Goal: Ask a question

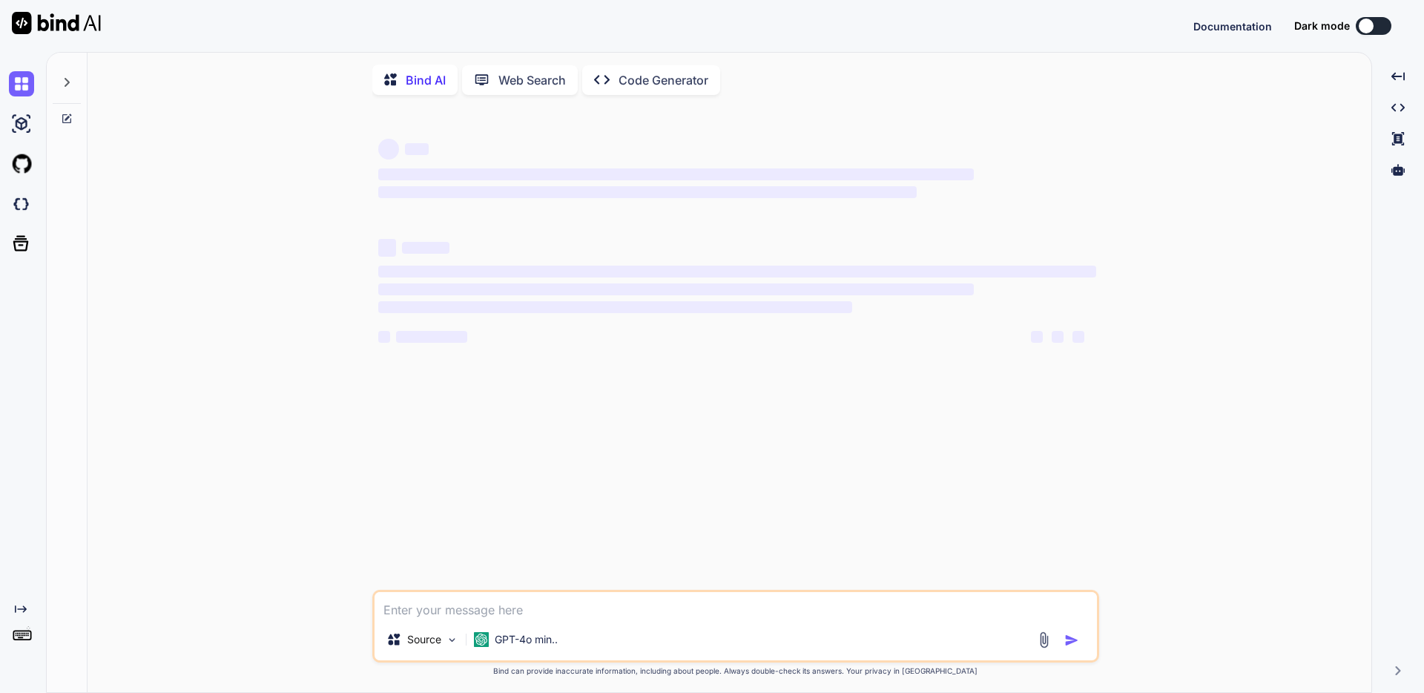
click at [626, 82] on p "Code Generator" at bounding box center [664, 80] width 90 height 18
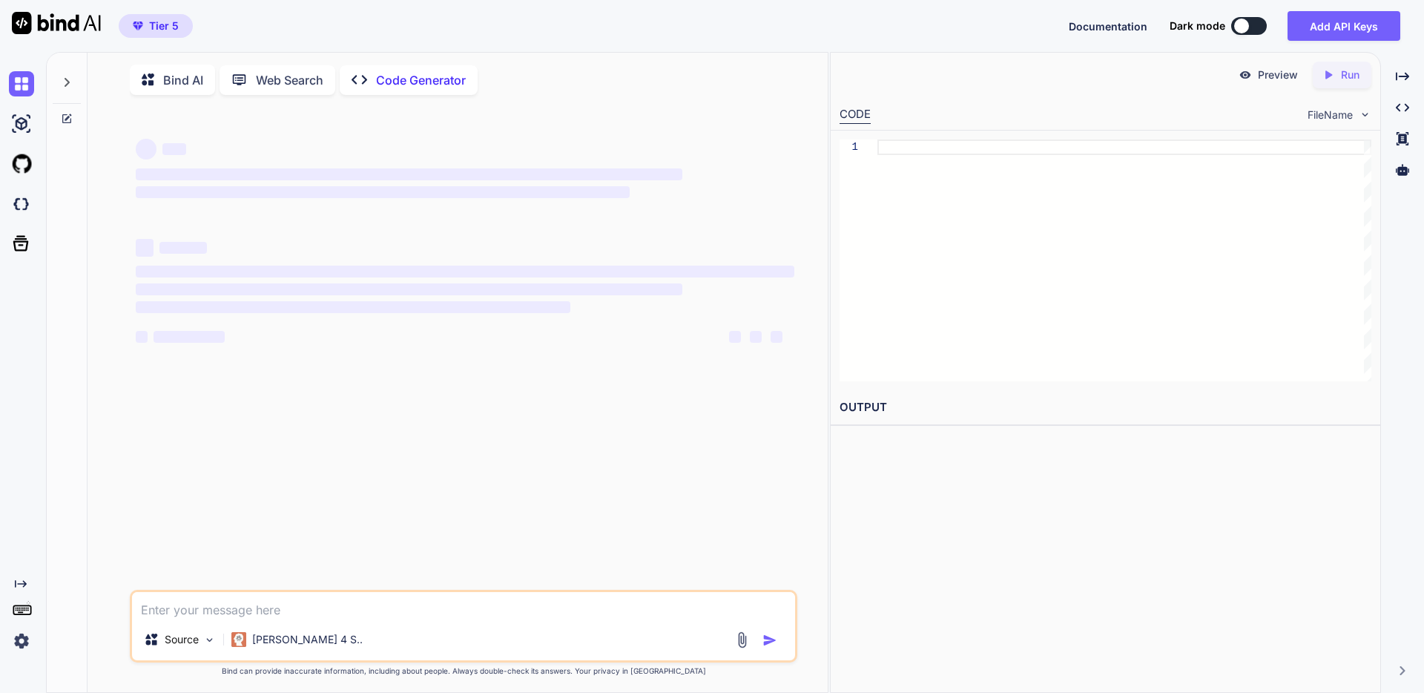
type textarea "x"
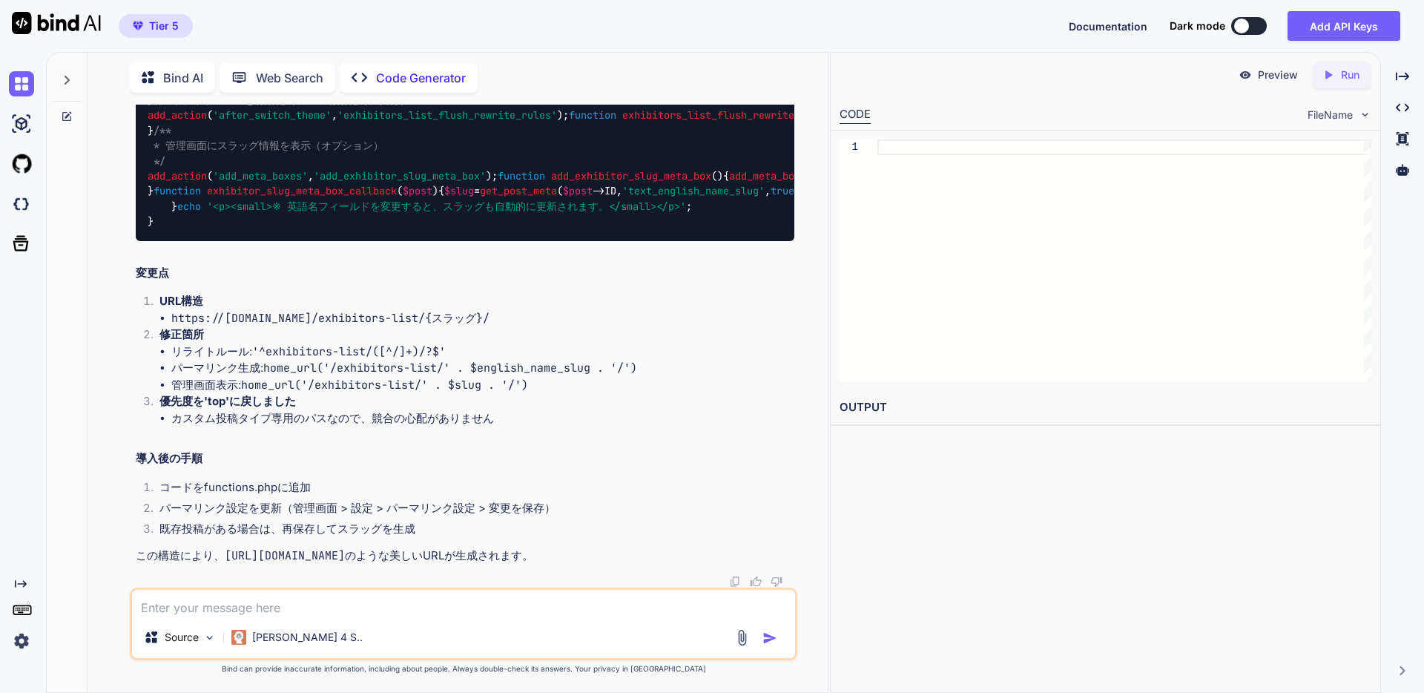
scroll to position [10747, 0]
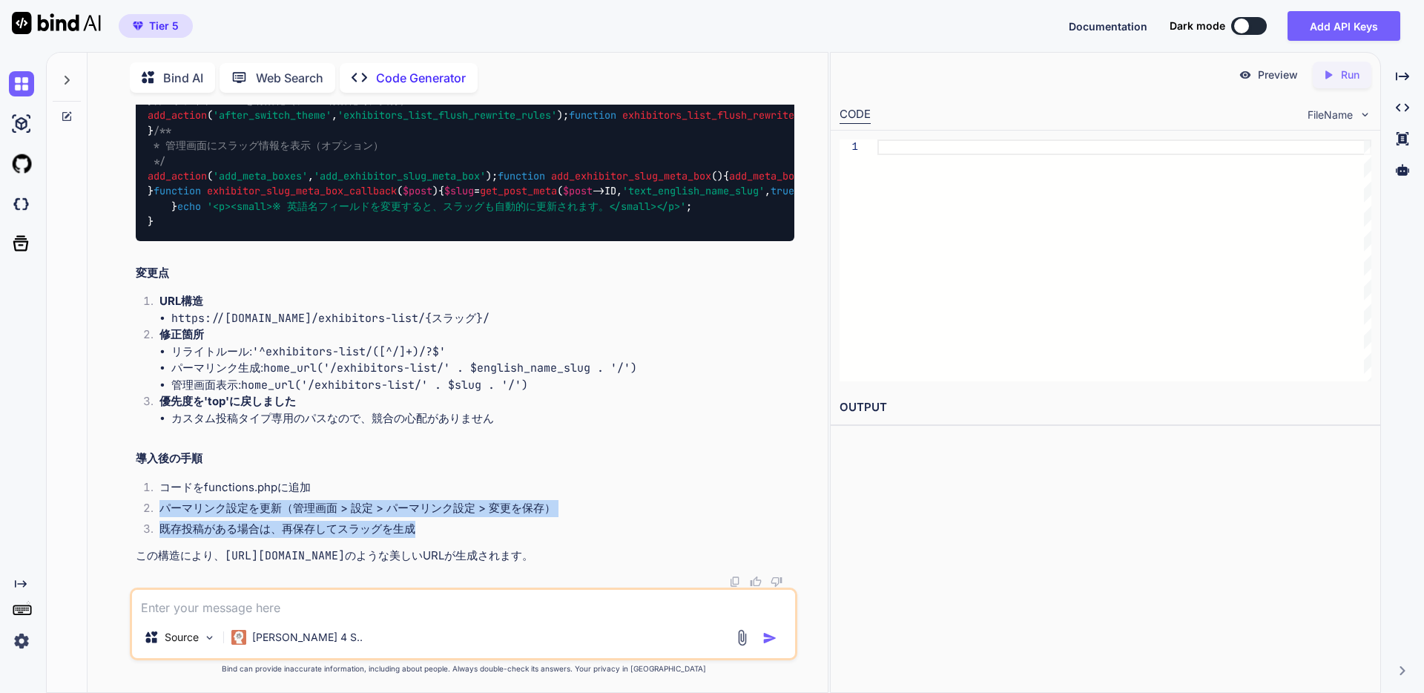
drag, startPoint x: 159, startPoint y: 504, endPoint x: 159, endPoint y: 540, distance: 35.6
click at [159, 540] on ol "コードをfunctions.phpに追加 パーマリンク設定を更新（管理画面 > 設定 > パーマリンク設定 > 変更を保存） 既存投稿がある場合は、再保存して…" at bounding box center [465, 510] width 659 height 62
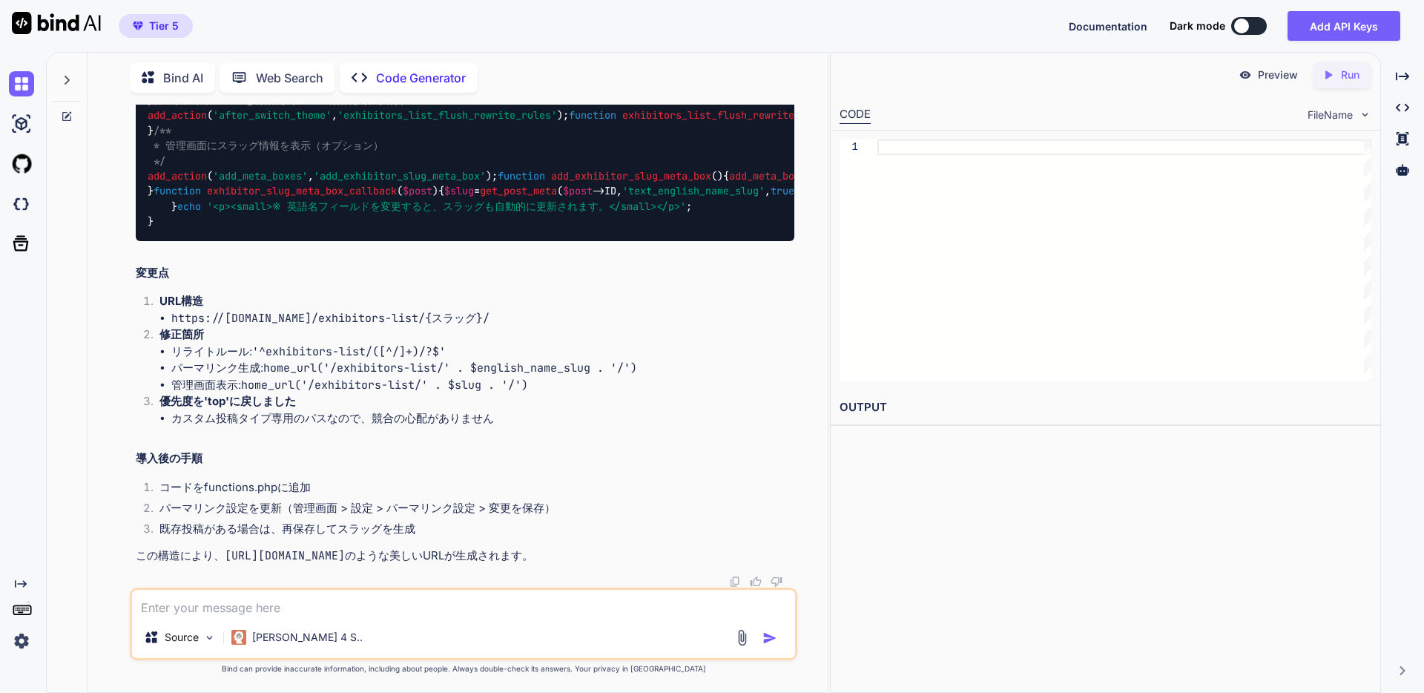
click at [157, 484] on li "コードをfunctions.phpに追加" at bounding box center [471, 489] width 647 height 21
click at [208, 610] on textarea at bounding box center [463, 603] width 663 height 27
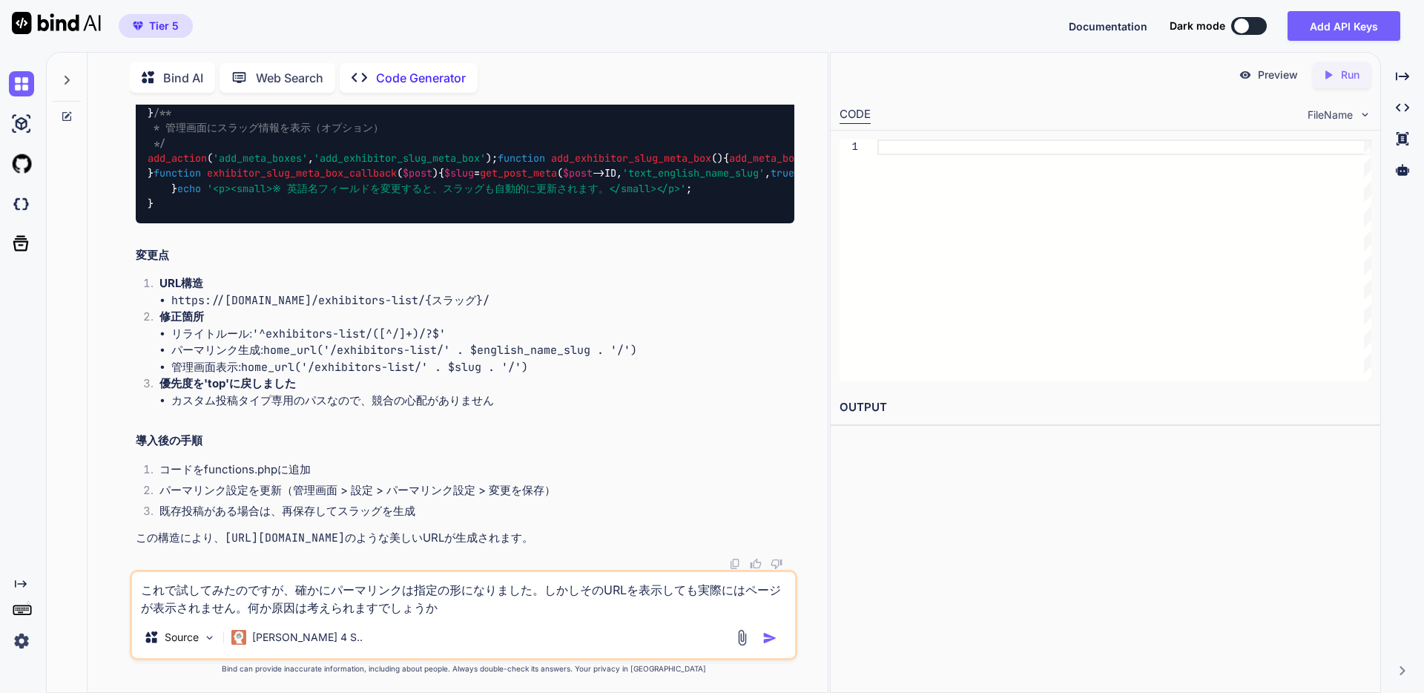
type textarea "これで試してみたのですが、確かにパーマリンクは指定の形になりました。しかしそのURLを表示しても実際にはページが表示されません。何か原因は考えられますでしょう…"
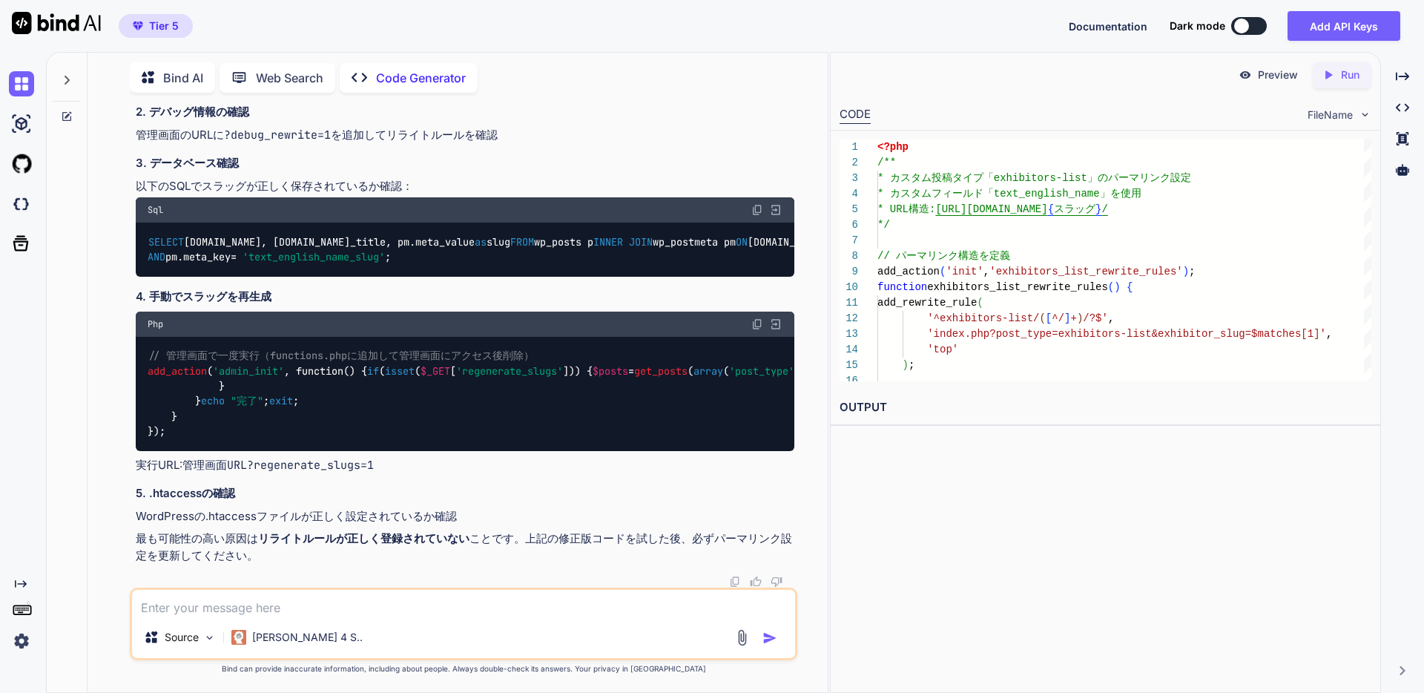
scroll to position [11106, 0]
click at [276, 607] on textarea at bounding box center [463, 603] width 663 height 27
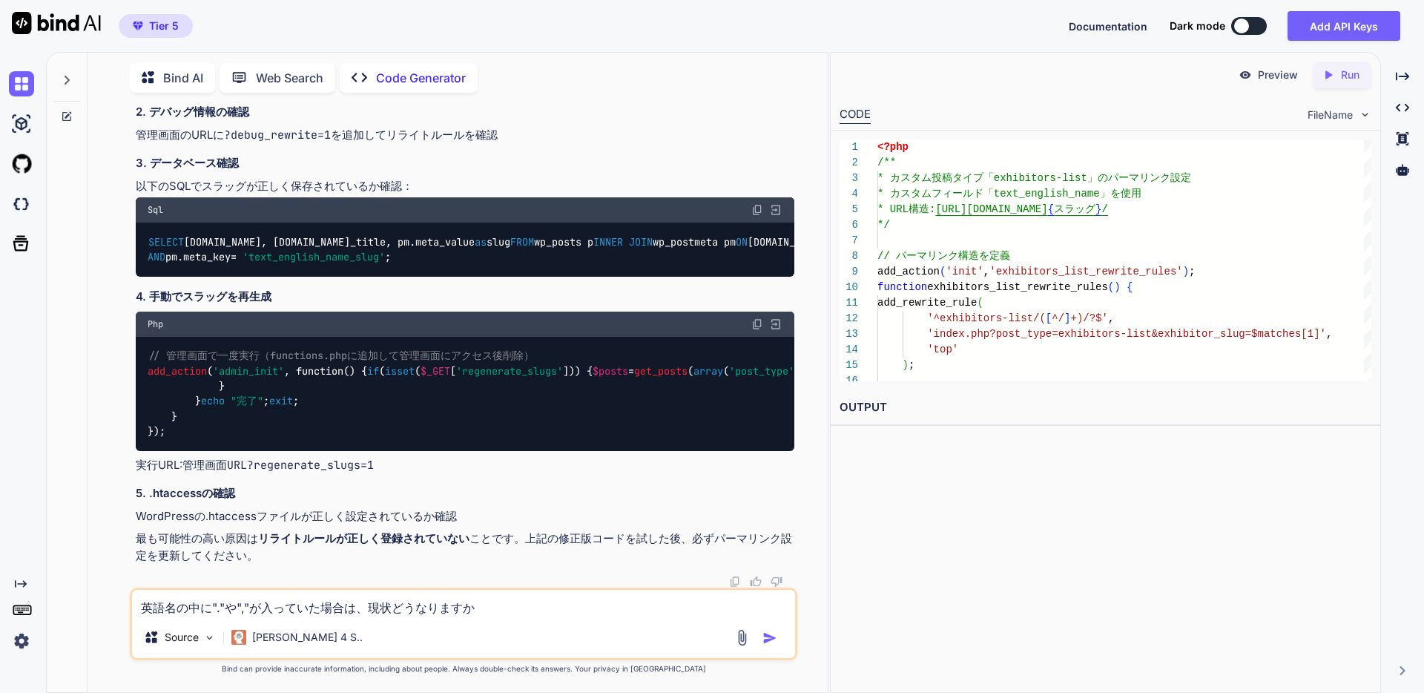
type textarea "英語名の中に"."や","が入っていた場合は、現状どうなりますか？"
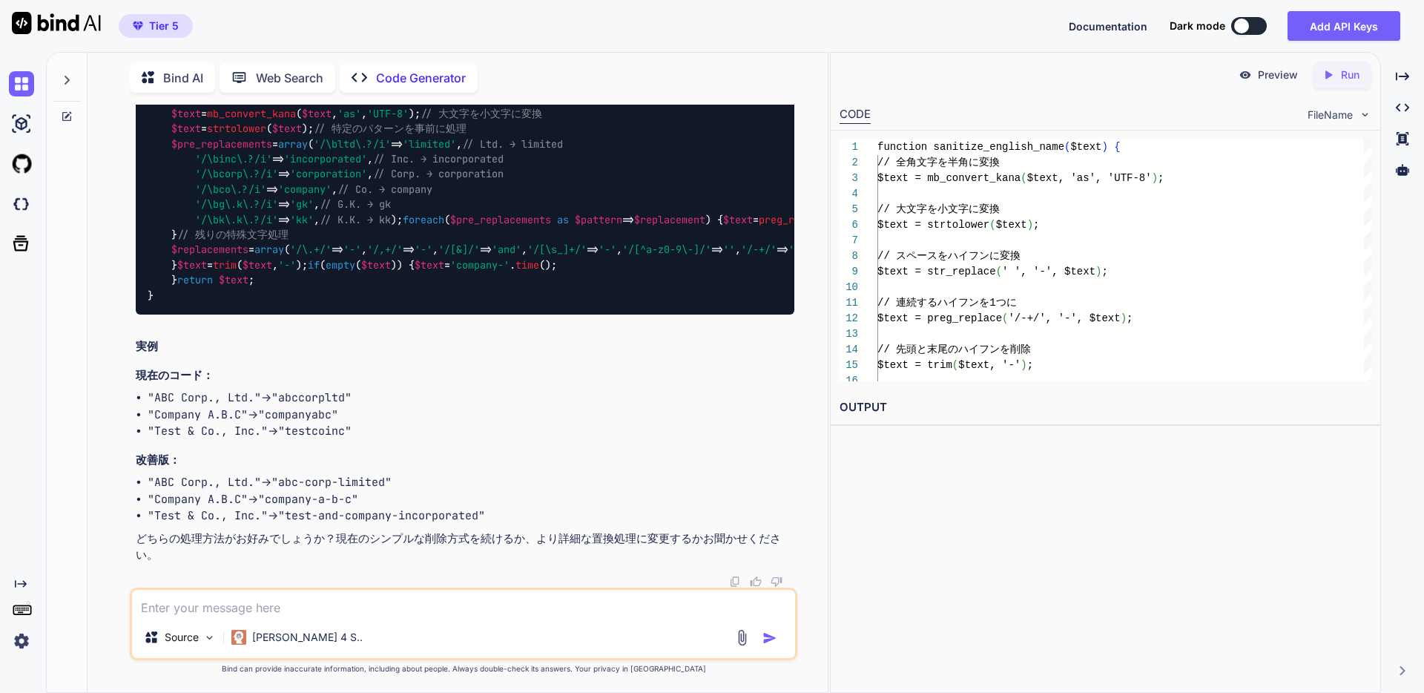
scroll to position [17848, 0]
